Goal: Answer question/provide support: Share knowledge or assist other users

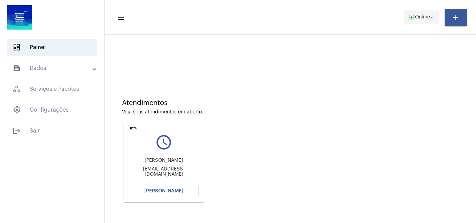
click at [416, 19] on span "Online" at bounding box center [422, 17] width 15 height 5
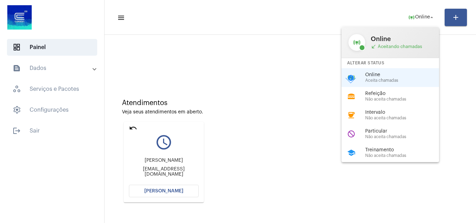
click at [146, 190] on div at bounding box center [238, 111] width 476 height 223
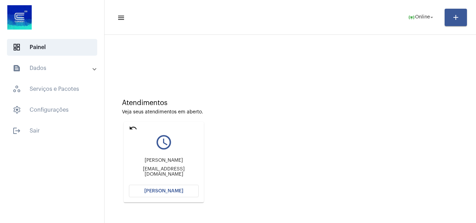
click at [180, 195] on button "[PERSON_NAME]" at bounding box center [164, 191] width 70 height 13
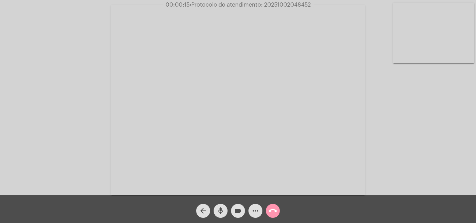
click at [258, 210] on mat-icon "more_horiz" at bounding box center [255, 211] width 8 height 8
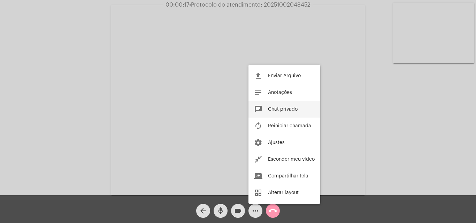
click at [287, 112] on button "chat Chat privado" at bounding box center [285, 109] width 72 height 17
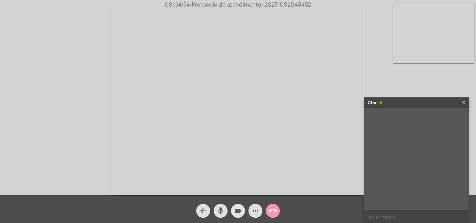
click at [235, 210] on mat-icon "videocam" at bounding box center [238, 211] width 8 height 8
click at [218, 210] on mat-icon "mic" at bounding box center [221, 211] width 8 height 8
click at [232, 208] on button "videocam_off" at bounding box center [238, 211] width 14 height 14
click at [226, 208] on button "mic_off" at bounding box center [221, 211] width 14 height 14
click at [240, 212] on mat-icon "videocam" at bounding box center [238, 211] width 8 height 8
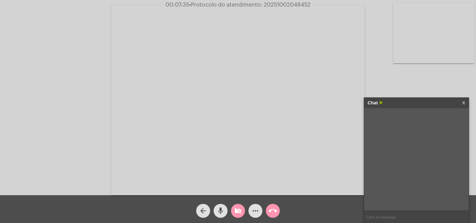
click at [225, 211] on button "mic" at bounding box center [221, 211] width 14 height 14
click at [243, 211] on button "videocam_off" at bounding box center [238, 211] width 14 height 14
click at [217, 211] on mat-icon "mic_off" at bounding box center [221, 211] width 8 height 8
click at [234, 207] on button "videocam" at bounding box center [238, 211] width 14 height 14
click at [223, 207] on mat-icon "mic" at bounding box center [221, 211] width 8 height 8
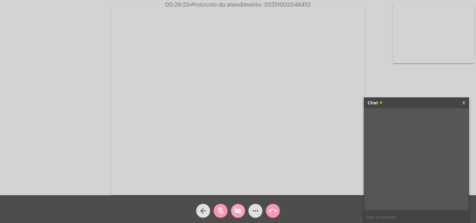
click at [244, 213] on button "videocam_off" at bounding box center [238, 211] width 14 height 14
click at [220, 213] on mat-icon "mic_off" at bounding box center [221, 211] width 8 height 8
click at [235, 210] on mat-icon "videocam" at bounding box center [238, 211] width 8 height 8
click at [223, 210] on mat-icon "mic" at bounding box center [221, 211] width 8 height 8
click at [235, 214] on mat-icon "videocam_off" at bounding box center [238, 211] width 8 height 8
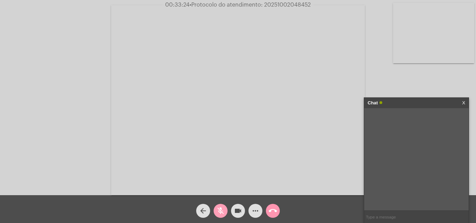
click at [226, 212] on button "mic_off" at bounding box center [221, 211] width 14 height 14
drag, startPoint x: 240, startPoint y: 209, endPoint x: 229, endPoint y: 209, distance: 10.8
click at [240, 209] on mat-icon "videocam" at bounding box center [238, 211] width 8 height 8
click at [227, 210] on button "mic" at bounding box center [221, 211] width 14 height 14
click at [242, 212] on mat-icon "videocam_off" at bounding box center [238, 211] width 8 height 8
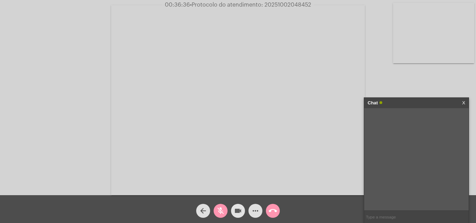
click at [227, 210] on button "mic_off" at bounding box center [221, 211] width 14 height 14
click at [373, 213] on input "text" at bounding box center [416, 217] width 105 height 12
click at [256, 216] on span "more_horiz" at bounding box center [255, 211] width 8 height 14
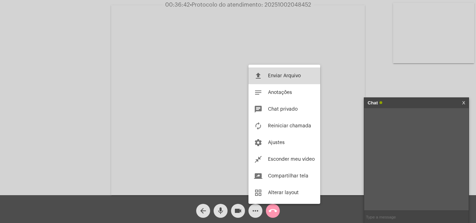
click at [282, 74] on span "Enviar Arquivo" at bounding box center [284, 76] width 33 height 5
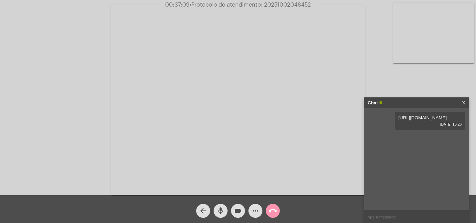
click at [395, 221] on input "text" at bounding box center [416, 217] width 105 height 12
type input "Oi!"
drag, startPoint x: 265, startPoint y: 4, endPoint x: 312, endPoint y: 8, distance: 46.9
click at [312, 8] on span "00:37:51 • Protocolo do atendimento: 20251002048452" at bounding box center [238, 4] width 149 height 7
copy span "20251002048452"
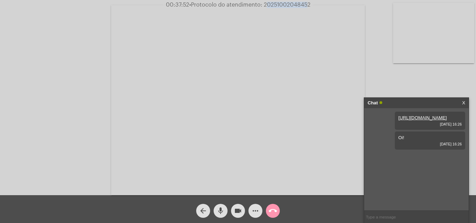
click at [409, 216] on input "text" at bounding box center [416, 217] width 105 height 12
paste input "20251002048452"
type input "20251002048452"
click at [275, 211] on mat-icon "call_end" at bounding box center [273, 211] width 8 height 8
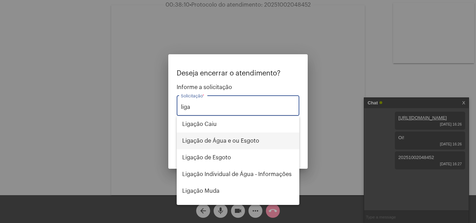
click at [245, 141] on span "Ligação de Água e ou Esgoto" at bounding box center [238, 141] width 112 height 17
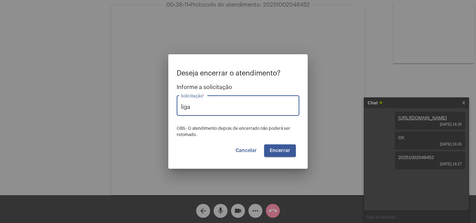
type input "Ligação de Água e ou Esgoto"
click at [283, 155] on button "Encerrar" at bounding box center [280, 151] width 32 height 13
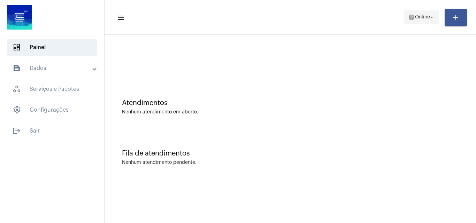
click at [419, 15] on span "Online" at bounding box center [422, 17] width 15 height 5
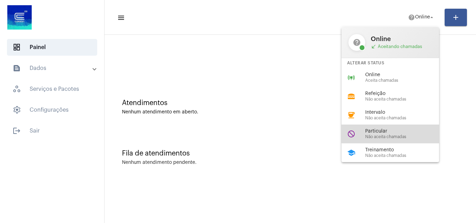
click at [406, 128] on div "do_not_disturb Particular Não aceita chamadas" at bounding box center [396, 134] width 109 height 19
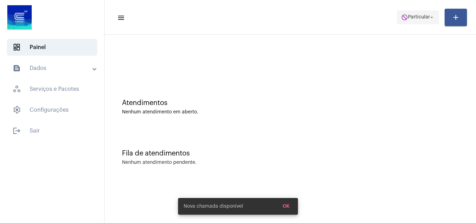
click at [415, 18] on span "Particular" at bounding box center [419, 17] width 22 height 5
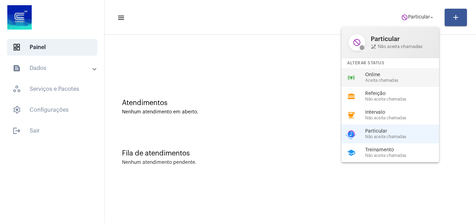
click at [409, 73] on span "Online" at bounding box center [404, 75] width 79 height 5
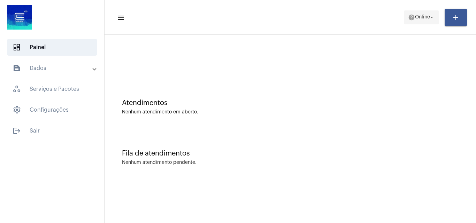
click at [424, 11] on span "help Online arrow_drop_down" at bounding box center [421, 17] width 27 height 13
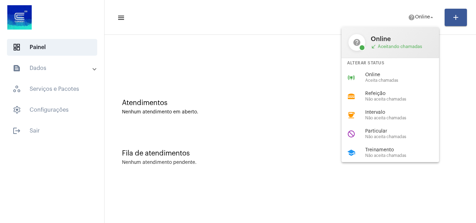
click at [52, 137] on div at bounding box center [238, 111] width 476 height 223
click at [52, 135] on span "logout Sair" at bounding box center [52, 131] width 90 height 17
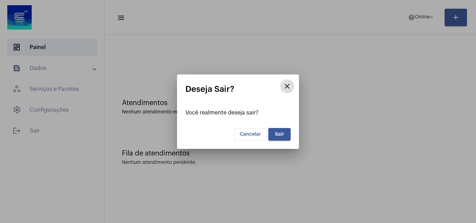
click at [277, 136] on span "Sair" at bounding box center [279, 134] width 9 height 5
